Goal: Transaction & Acquisition: Book appointment/travel/reservation

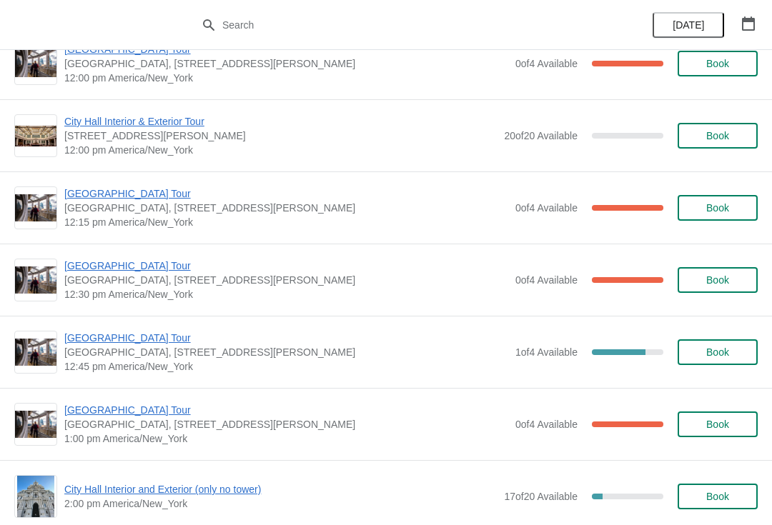
scroll to position [2240, 0]
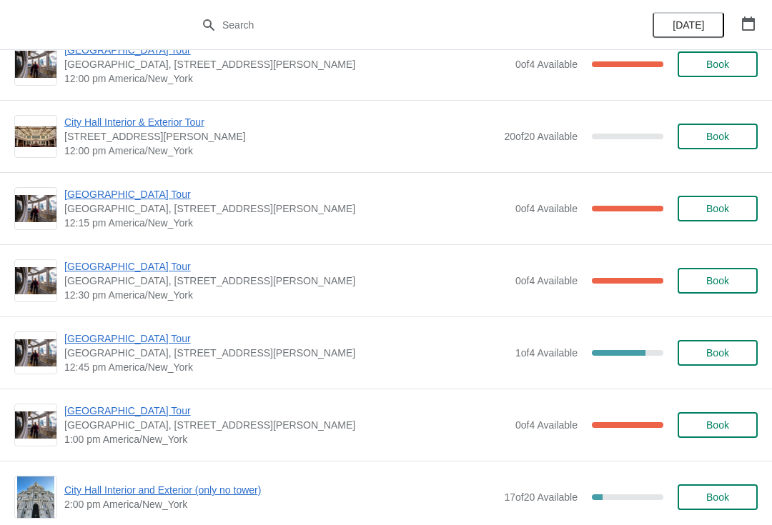
click at [716, 355] on span "Book" at bounding box center [717, 352] width 23 height 11
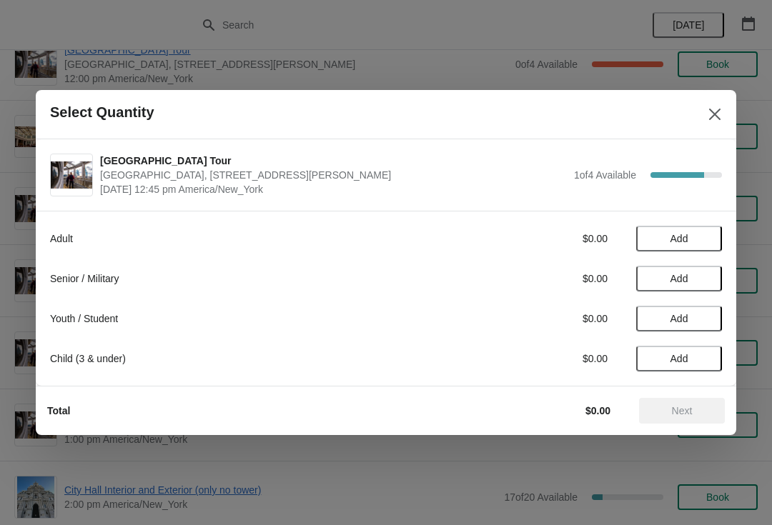
click at [694, 279] on span "Add" at bounding box center [679, 278] width 60 height 11
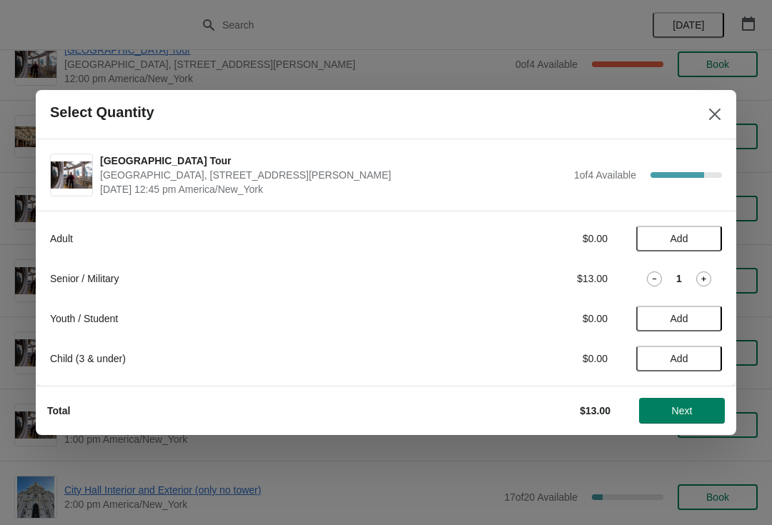
click at [705, 280] on icon at bounding box center [703, 279] width 15 height 15
click at [680, 237] on span "Add" at bounding box center [679, 238] width 18 height 11
click at [688, 411] on span "Next" at bounding box center [682, 410] width 21 height 11
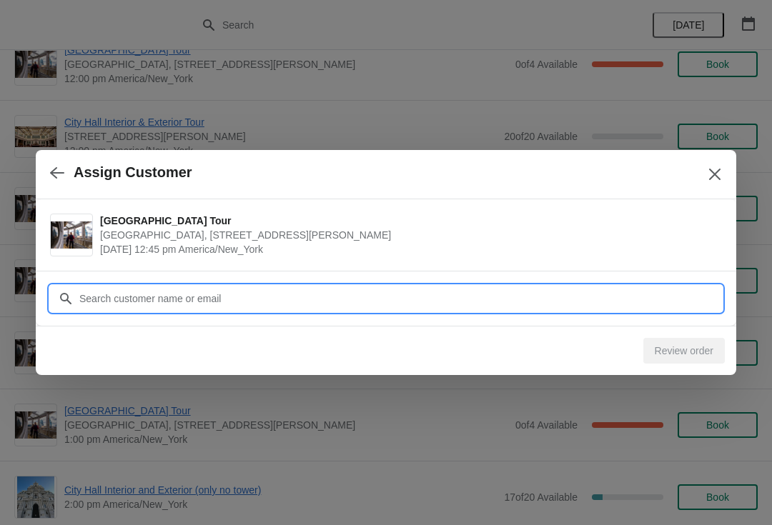
click at [532, 300] on input "Customer" at bounding box center [400, 299] width 643 height 26
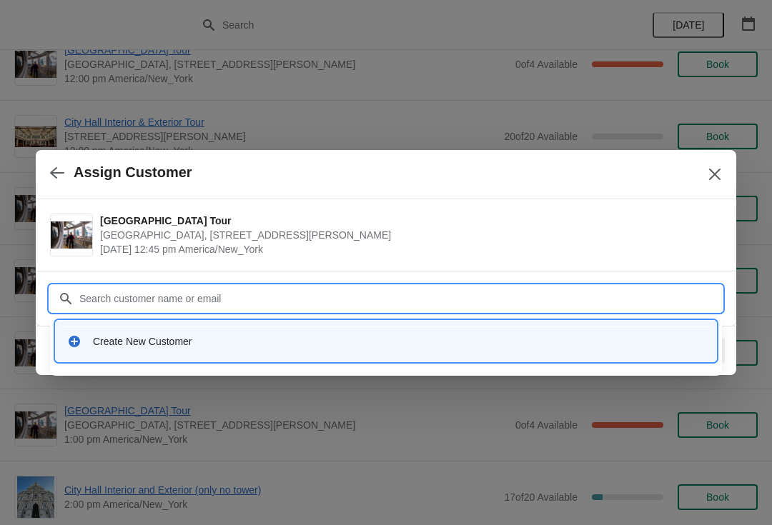
click at [447, 342] on div "Create New Customer" at bounding box center [399, 341] width 612 height 14
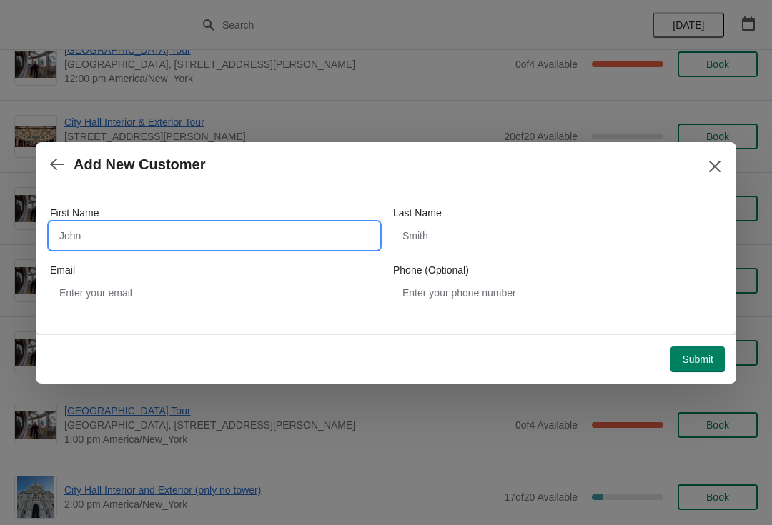
click at [304, 234] on input "First Name" at bounding box center [214, 236] width 329 height 26
type input "Shihua"
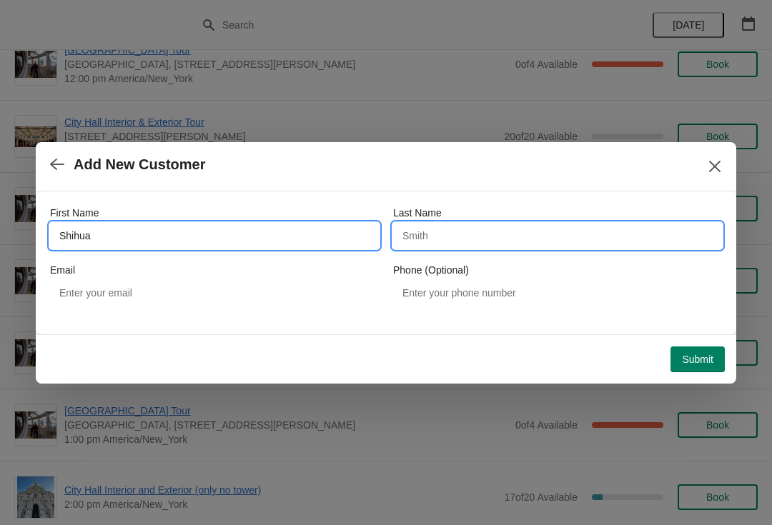
click at [494, 229] on input "Last Name" at bounding box center [557, 236] width 329 height 26
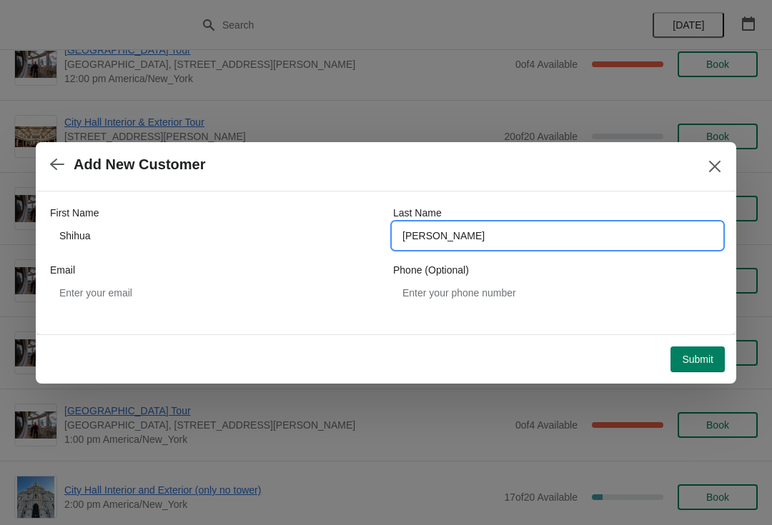
type input "Wang"
click at [705, 369] on button "Submit" at bounding box center [697, 360] width 54 height 26
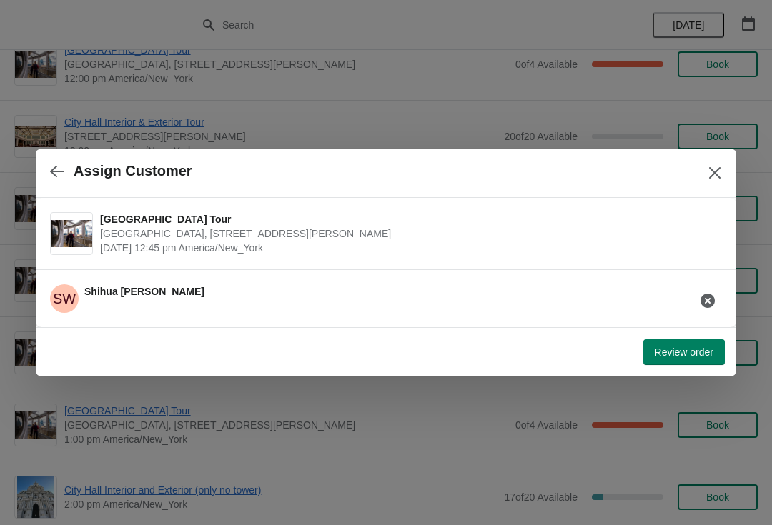
click at [690, 351] on span "Review order" at bounding box center [684, 352] width 59 height 11
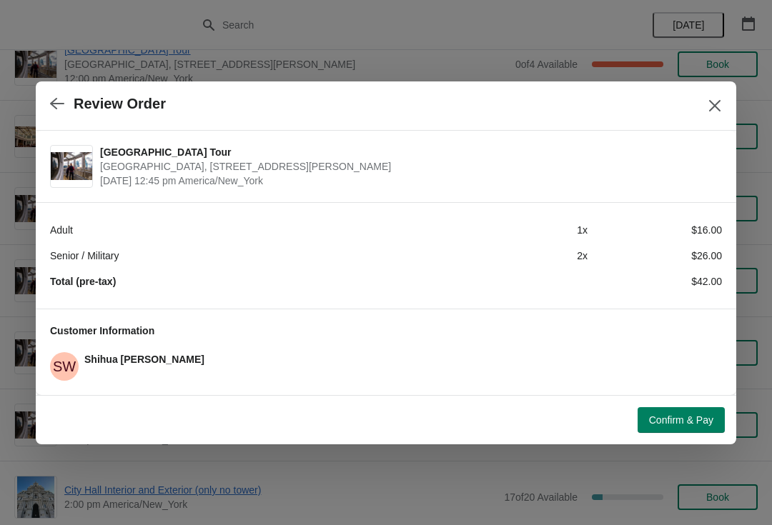
click at [692, 428] on button "Confirm & Pay" at bounding box center [680, 420] width 87 height 26
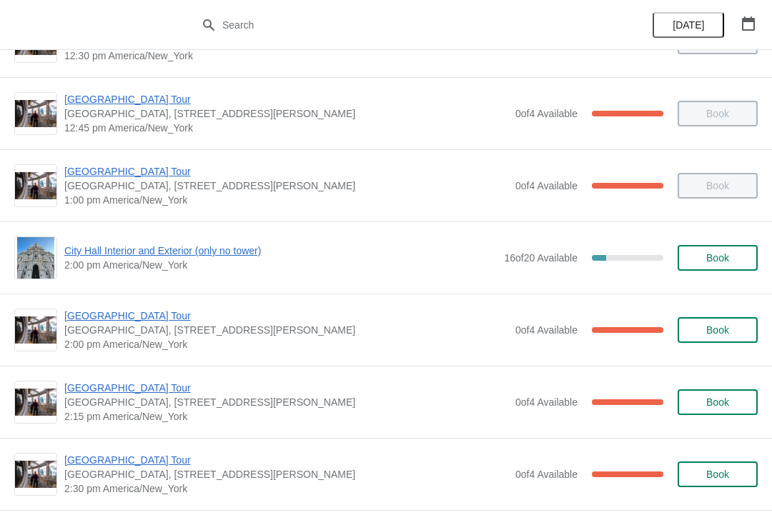
scroll to position [1002, 0]
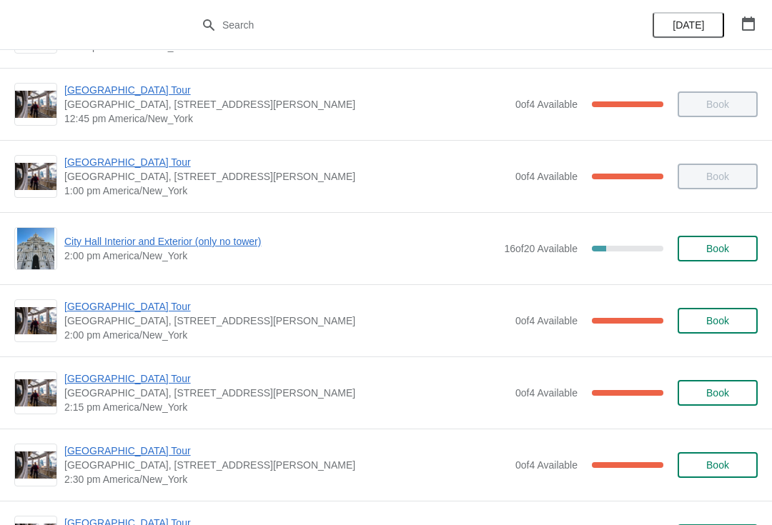
click at [147, 377] on span "[GEOGRAPHIC_DATA] Tour" at bounding box center [286, 379] width 444 height 14
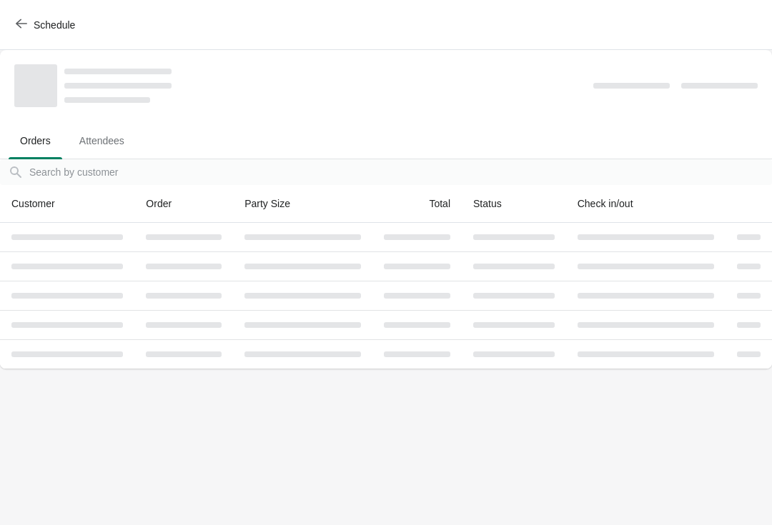
scroll to position [0, 0]
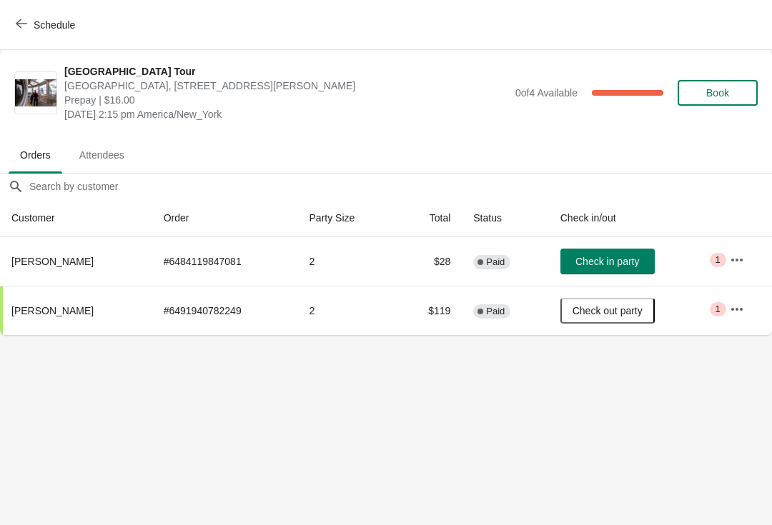
click at [24, 33] on button "Schedule" at bounding box center [46, 25] width 79 height 26
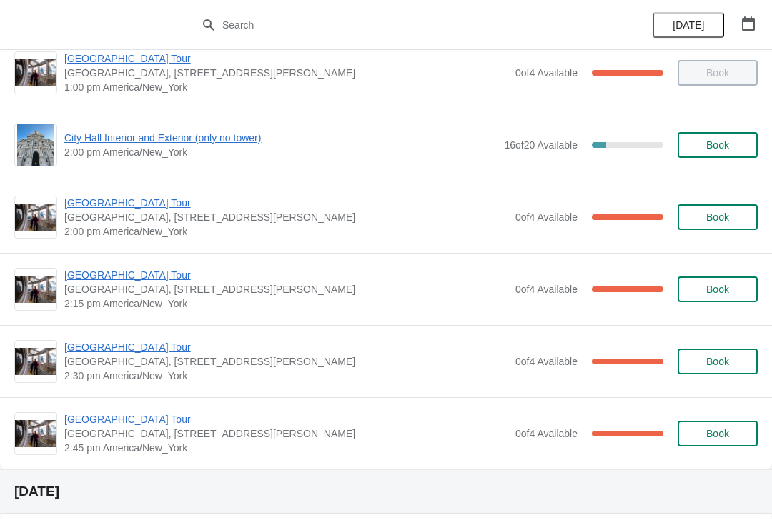
scroll to position [1153, 0]
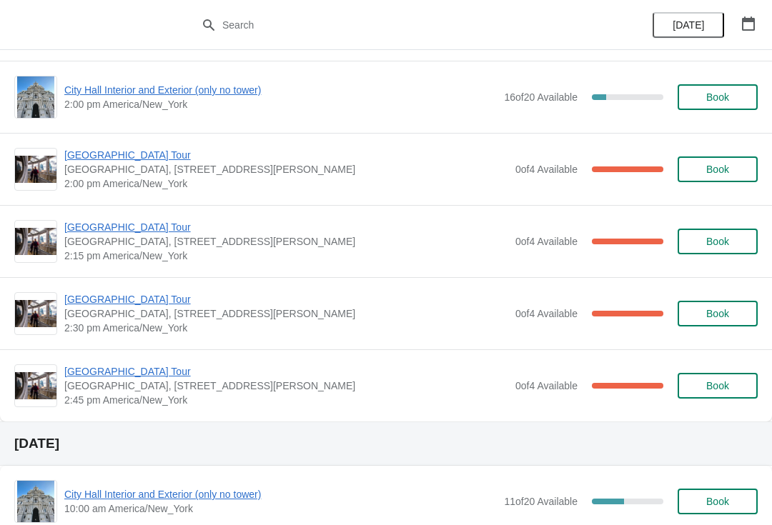
click at [159, 156] on span "[GEOGRAPHIC_DATA] Tour" at bounding box center [286, 155] width 444 height 14
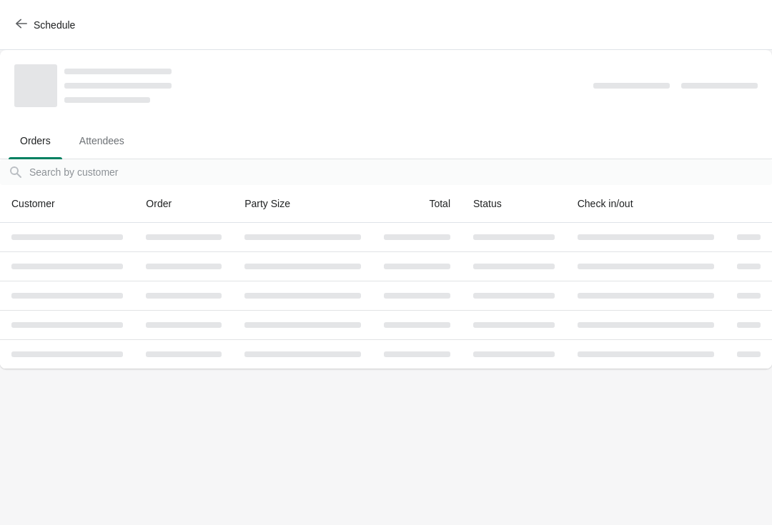
scroll to position [0, 0]
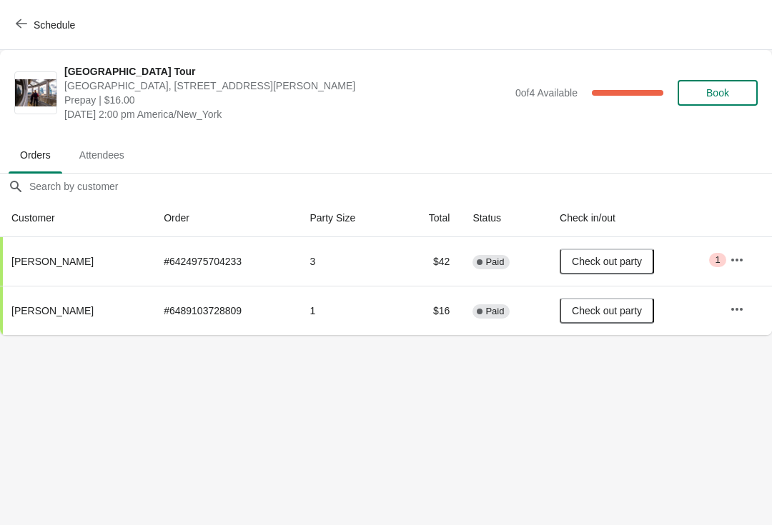
click at [22, 27] on icon "button" at bounding box center [21, 23] width 11 height 11
